Goal: Navigation & Orientation: Find specific page/section

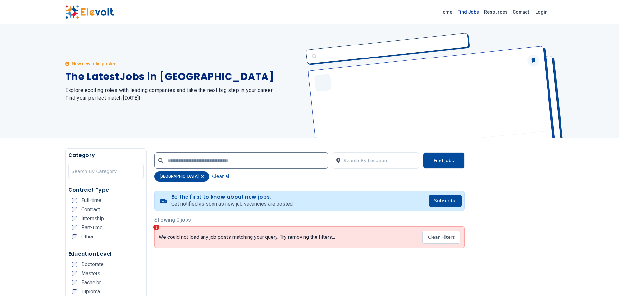
click at [478, 10] on link "Find Jobs" at bounding box center [468, 12] width 27 height 10
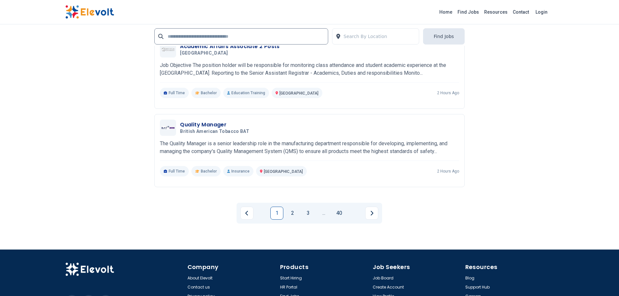
scroll to position [1462, 0]
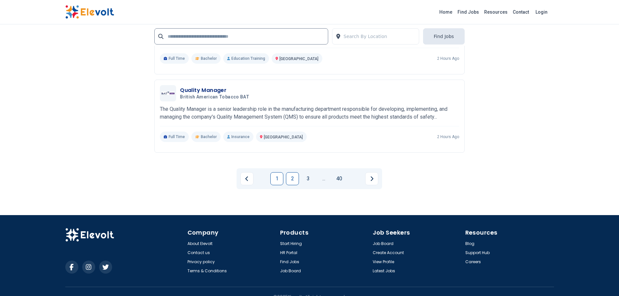
click at [295, 177] on link "2" at bounding box center [292, 178] width 13 height 13
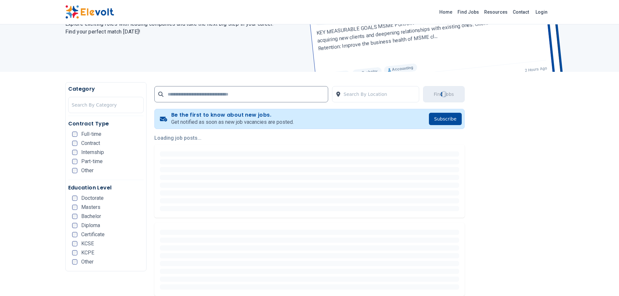
scroll to position [0, 0]
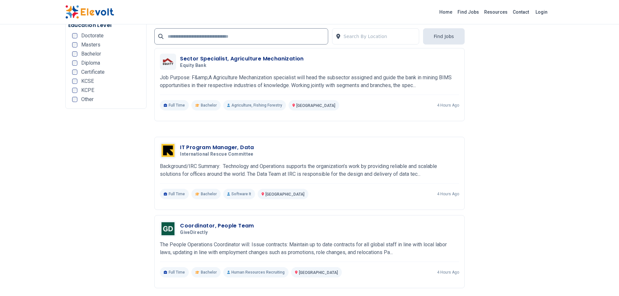
scroll to position [1332, 0]
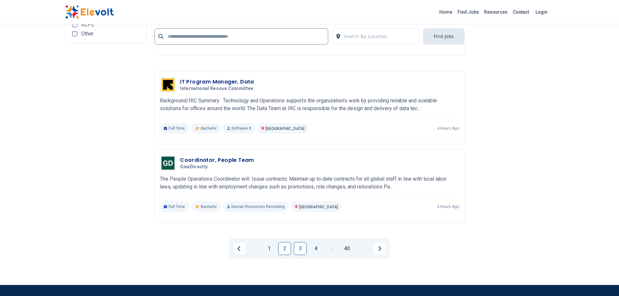
click at [303, 247] on link "3" at bounding box center [300, 248] width 13 height 13
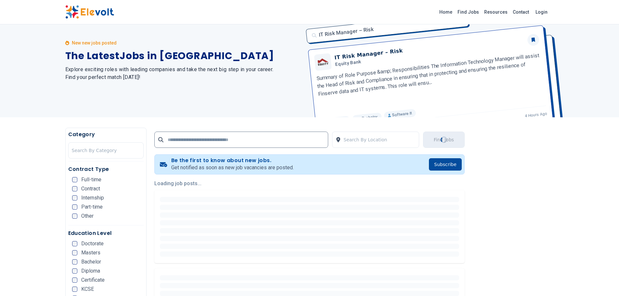
scroll to position [0, 0]
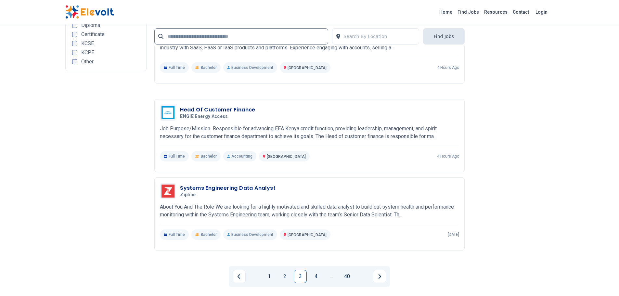
scroll to position [1235, 0]
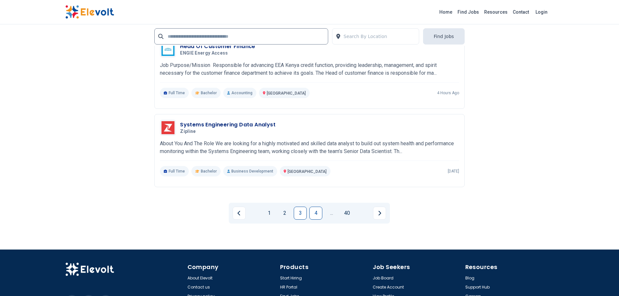
click at [316, 212] on link "4" at bounding box center [315, 213] width 13 height 13
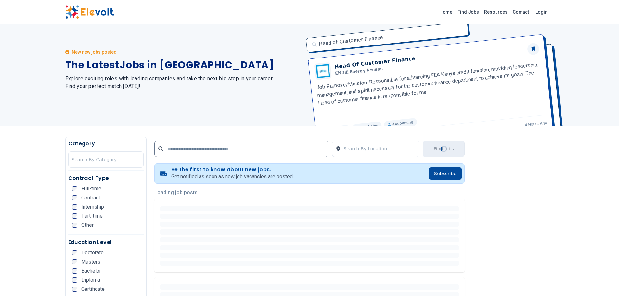
scroll to position [0, 0]
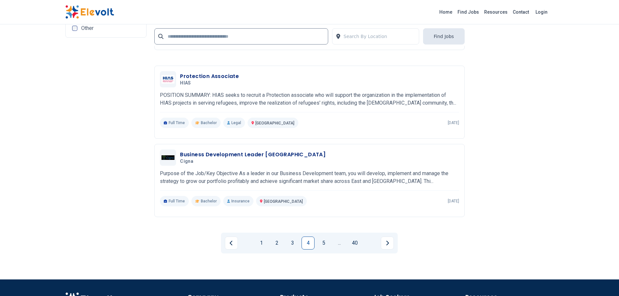
scroll to position [1267, 0]
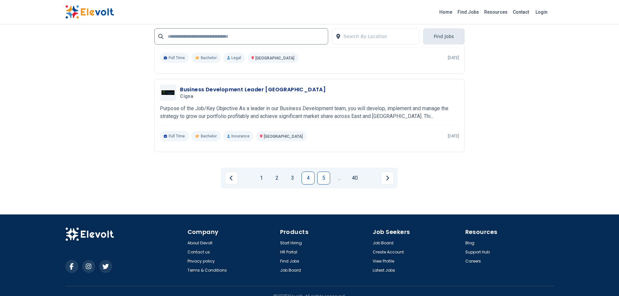
click at [318, 179] on link "5" at bounding box center [323, 178] width 13 height 13
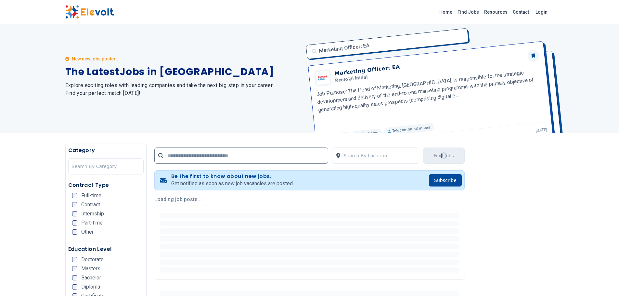
scroll to position [0, 0]
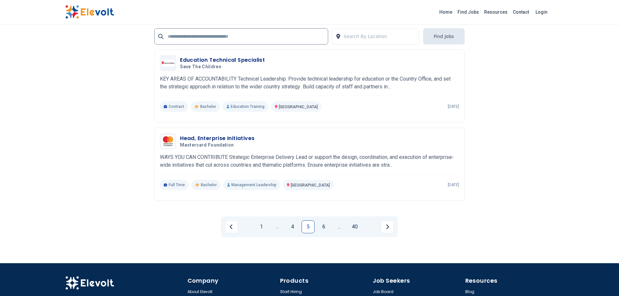
scroll to position [1170, 0]
